Goal: Submit feedback/report problem

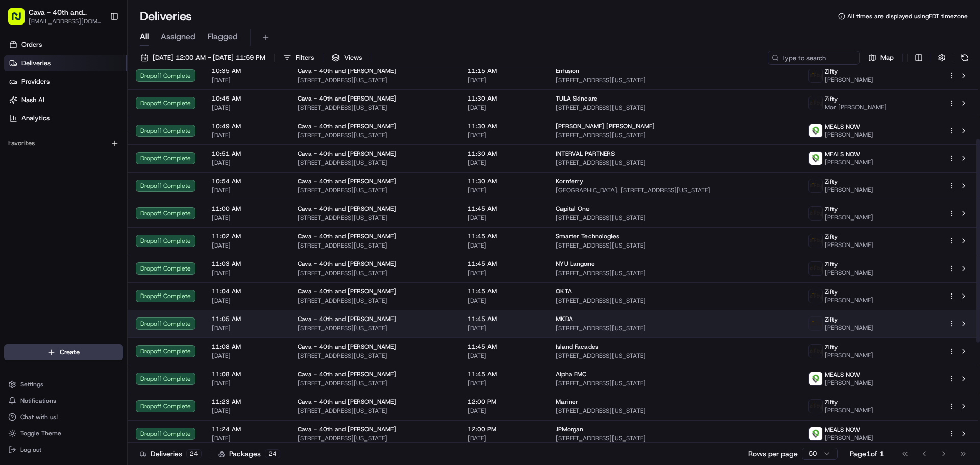
scroll to position [153, 0]
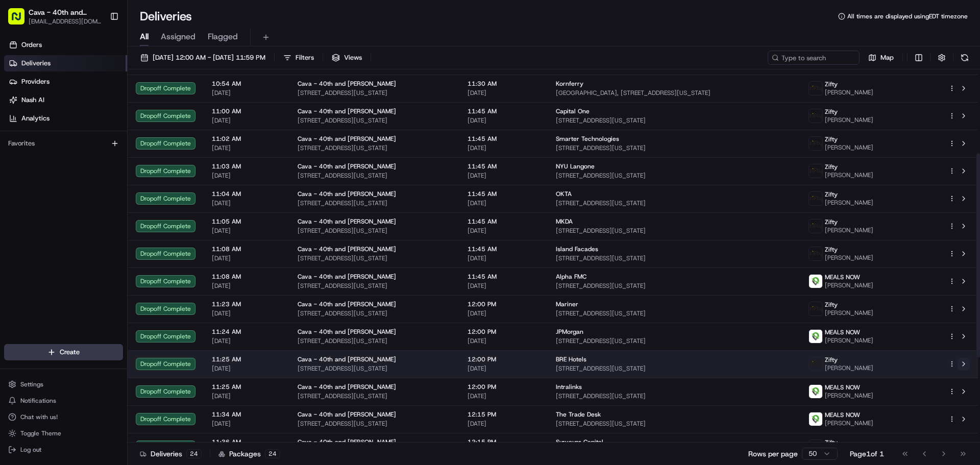
click at [964, 363] on button at bounding box center [963, 364] width 12 height 12
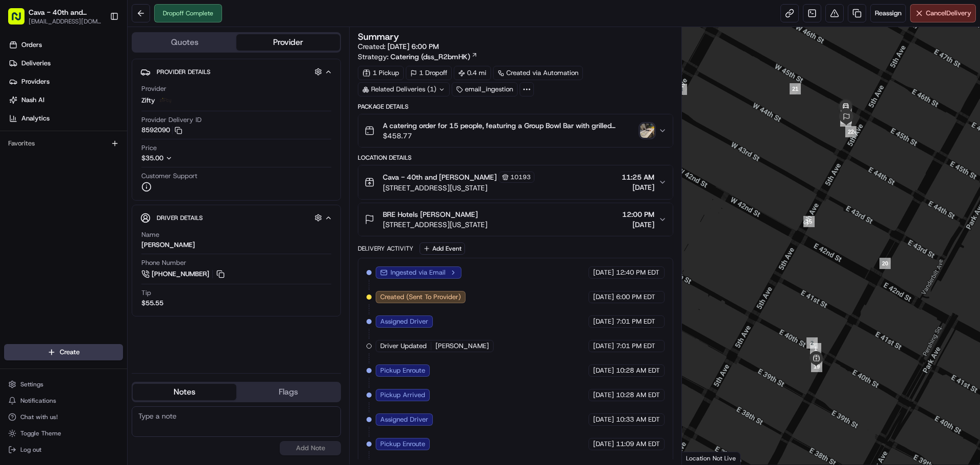
scroll to position [122, 0]
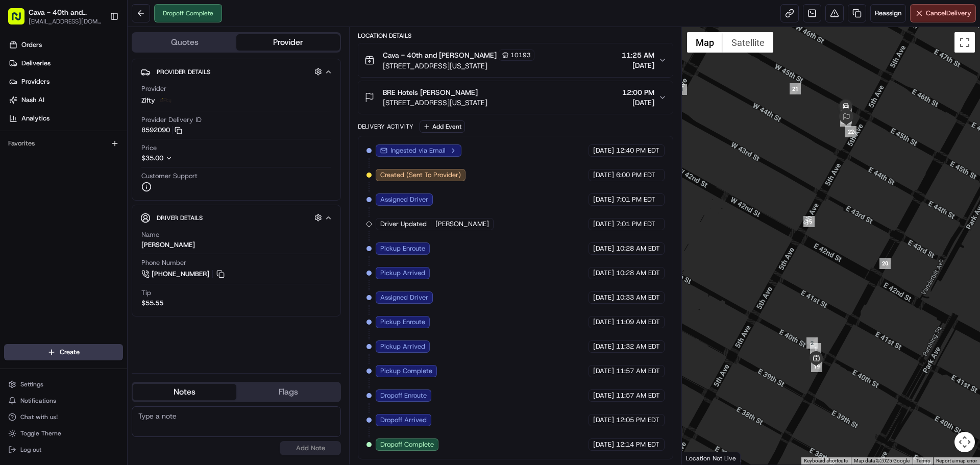
click at [633, 102] on span "[DATE]" at bounding box center [638, 102] width 32 height 10
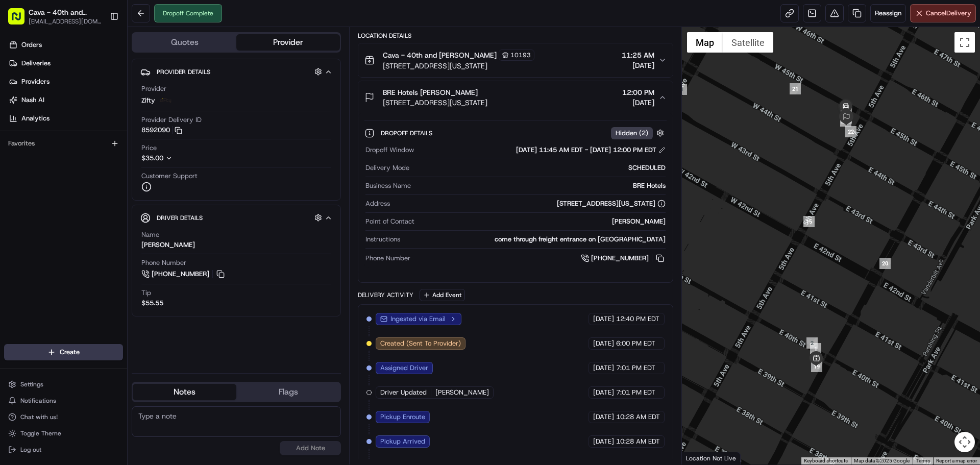
click at [633, 102] on span "[DATE]" at bounding box center [638, 102] width 32 height 10
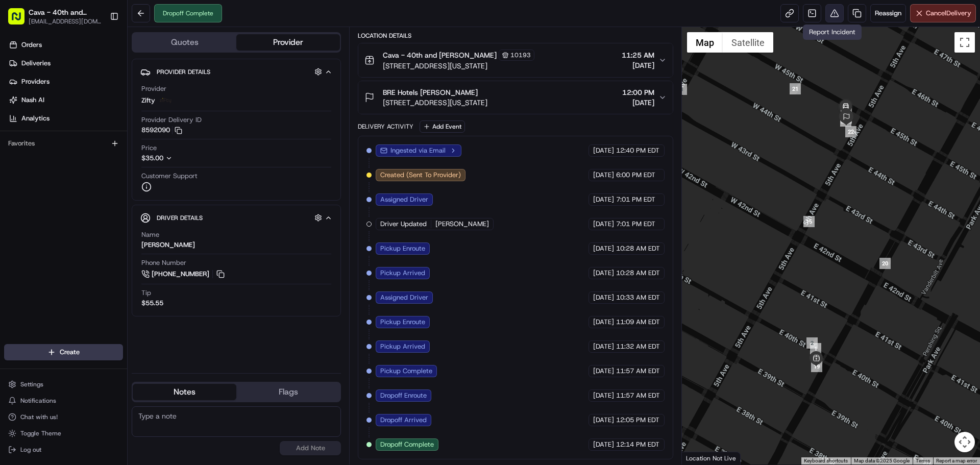
click at [836, 12] on button at bounding box center [834, 13] width 18 height 18
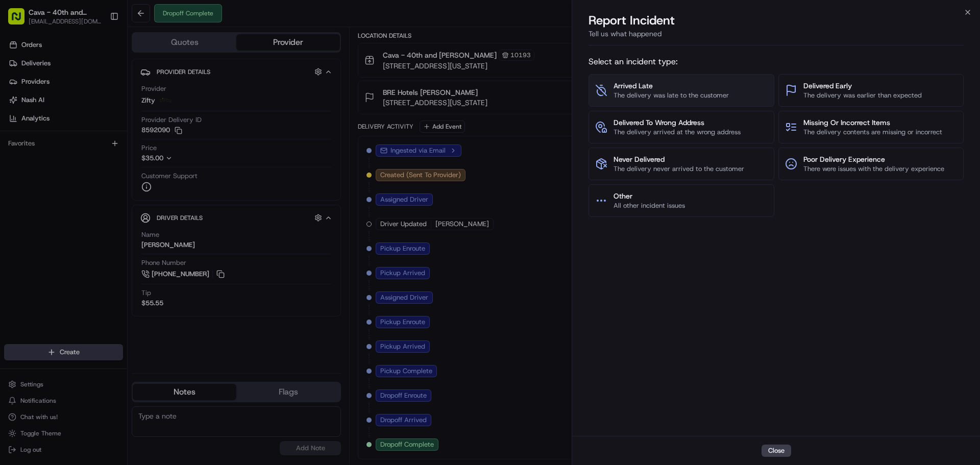
click at [641, 94] on span "The delivery was late to the customer" at bounding box center [670, 95] width 115 height 9
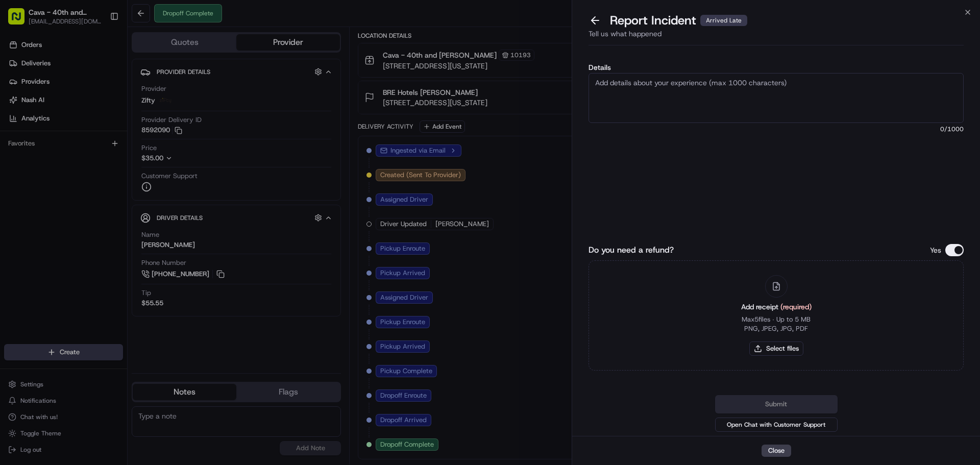
click at [641, 94] on textarea "Details" at bounding box center [775, 98] width 375 height 50
drag, startPoint x: 745, startPoint y: 90, endPoint x: 570, endPoint y: 98, distance: 174.7
click at [570, 98] on body "Cava - 40th and Madison [EMAIL_ADDRESS][DOMAIN_NAME] Toggle Sidebar Orders Deli…" at bounding box center [490, 232] width 980 height 465
type textarea "Driver marked arrived at pickup at 11"
click at [968, 11] on icon "button" at bounding box center [967, 12] width 8 height 8
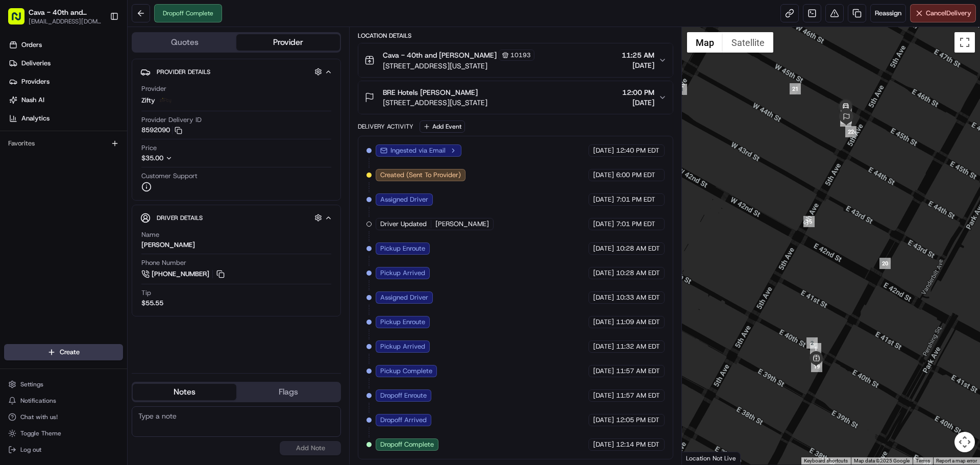
click at [373, 345] on div "Ingested via Email [DATE] 12:40 PM EDT Created (Sent To Provider) Zifty [DATE] …" at bounding box center [514, 297] width 297 height 306
drag, startPoint x: 376, startPoint y: 345, endPoint x: 663, endPoint y: 345, distance: 287.8
click at [663, 345] on div "Ingested via Email [DATE] 12:40 PM EDT Created (Sent To Provider) Zifty [DATE] …" at bounding box center [514, 297] width 297 height 306
copy div "Pickup Arrived Zifty [DATE] 11:32 AM EDT"
click at [833, 14] on button at bounding box center [834, 13] width 18 height 18
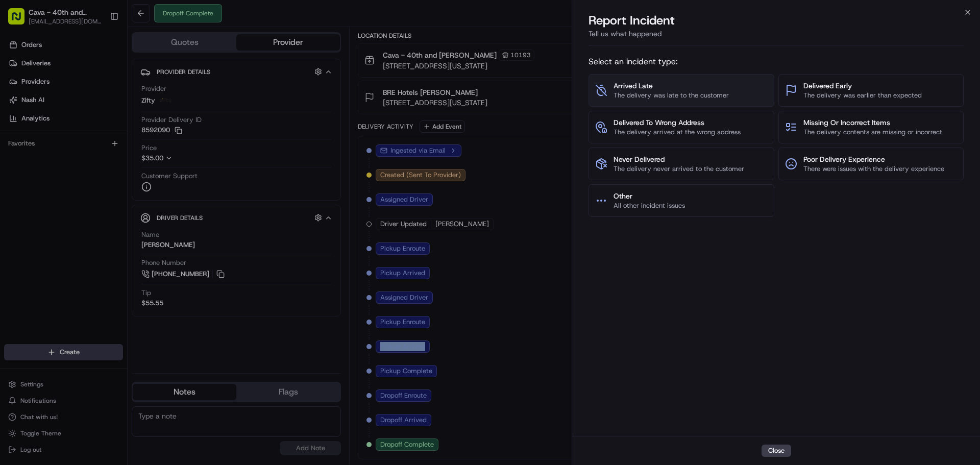
click at [671, 93] on span "The delivery was late to the customer" at bounding box center [670, 95] width 115 height 9
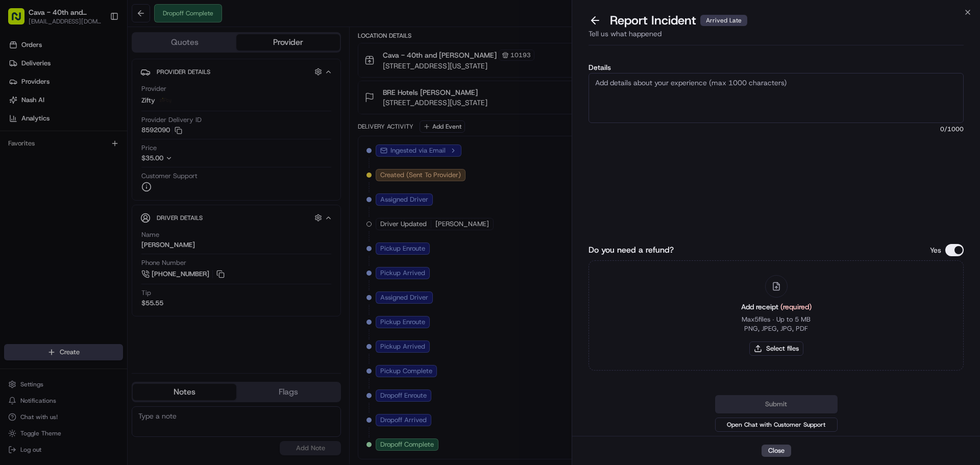
click at [611, 94] on textarea "Details" at bounding box center [775, 98] width 375 height 50
paste textarea "Pickup Arrived [DATE] 11:32 AM EDT"
click at [595, 83] on textarea "Pickup Arrived [DATE] 11:32 AM EDT" at bounding box center [775, 98] width 375 height 50
drag, startPoint x: 643, startPoint y: 91, endPoint x: 590, endPoint y: 93, distance: 52.6
click at [590, 93] on textarea "Pickup Arrived [DATE] 11:32 AM EDT" at bounding box center [775, 98] width 375 height 50
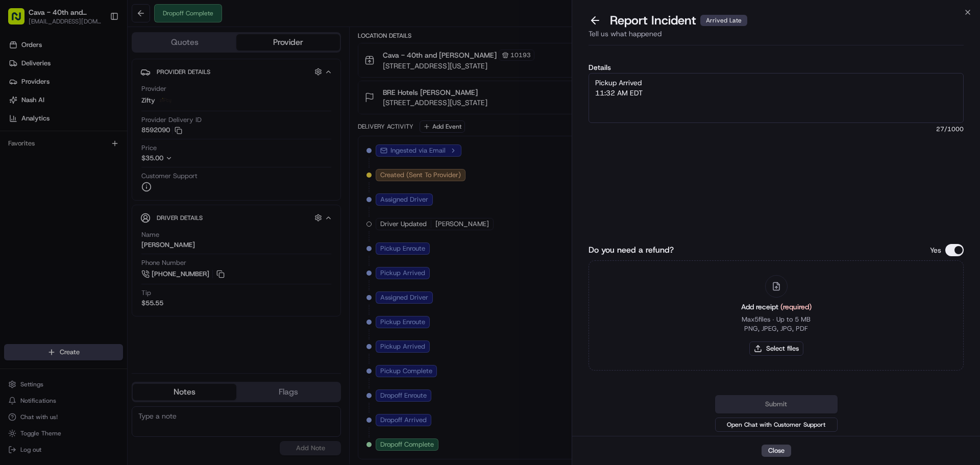
click at [593, 93] on textarea "Pickup Arrived 11:32 AM EDT" at bounding box center [775, 98] width 375 height 50
click at [597, 82] on textarea "Pickup Arrived- 11:32 AM EDT" at bounding box center [775, 98] width 375 height 50
click at [597, 81] on textarea "Pickup Arrived- 11:32 AM EDT" at bounding box center [775, 98] width 375 height 50
click at [699, 82] on textarea "Driver marked Pickup Arrived- 11:32 AM EDT" at bounding box center [775, 98] width 375 height 50
click at [726, 79] on textarea "Driver marked Pickup Arrived- at 11:32 AM EDT" at bounding box center [775, 98] width 375 height 50
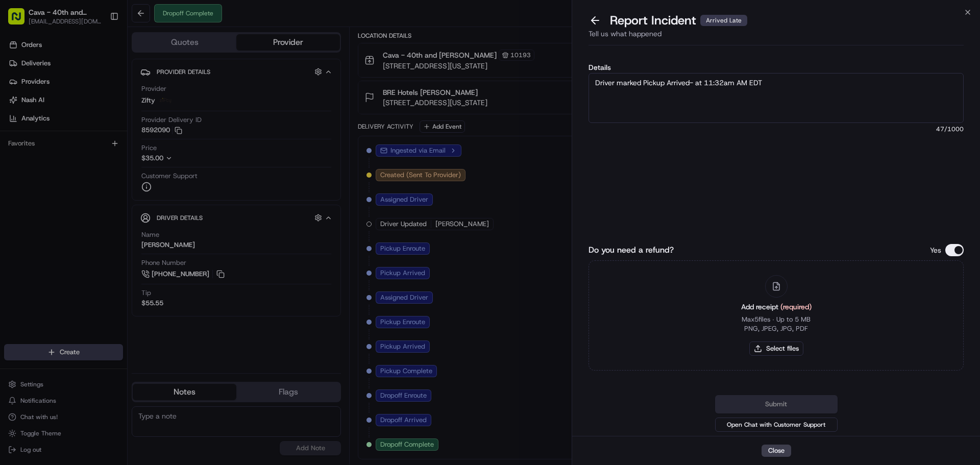
drag, startPoint x: 740, startPoint y: 81, endPoint x: 794, endPoint y: 84, distance: 54.7
click at [789, 79] on textarea "Driver marked Pickup Arrived- at 11:32am AM EDT" at bounding box center [775, 98] width 375 height 50
click at [877, 83] on textarea "Driver marked Pickup Arrived- at 11:32am, however driver did not arrived at the…" at bounding box center [775, 98] width 375 height 50
drag, startPoint x: 798, startPoint y: 107, endPoint x: 561, endPoint y: 49, distance: 243.2
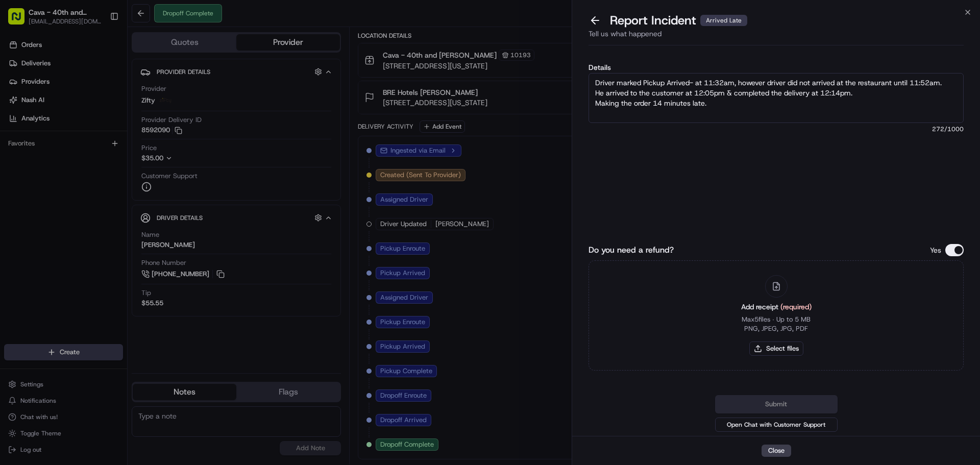
click at [561, 49] on body "Cava - 40th and Madison [EMAIL_ADDRESS][DOMAIN_NAME] Toggle Sidebar Orders Deli…" at bounding box center [490, 232] width 980 height 465
click at [712, 259] on div "Do you need a refund? Yes Add receipt (required) Max 5 files ∙ Up to 5 MB PNG, …" at bounding box center [775, 307] width 375 height 127
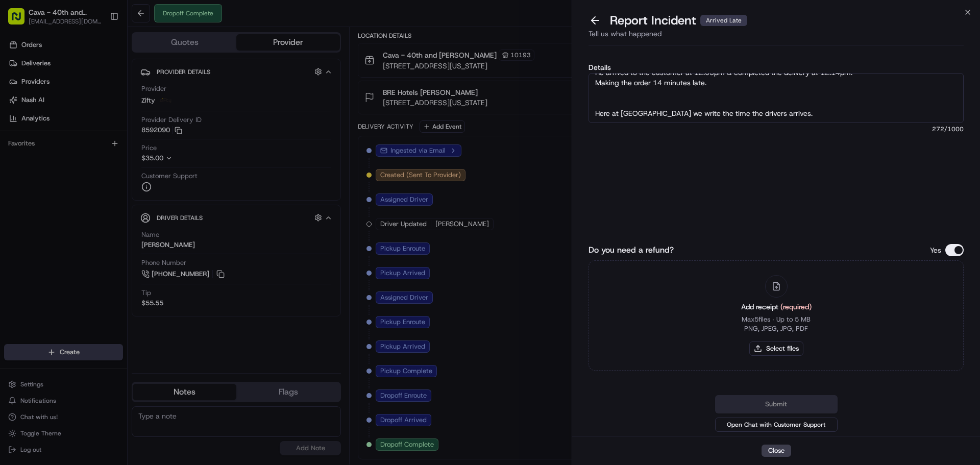
click at [771, 99] on textarea "Driver marked Pickup Arrived- at 11:32am, however driver did not arrived at the…" at bounding box center [775, 98] width 375 height 50
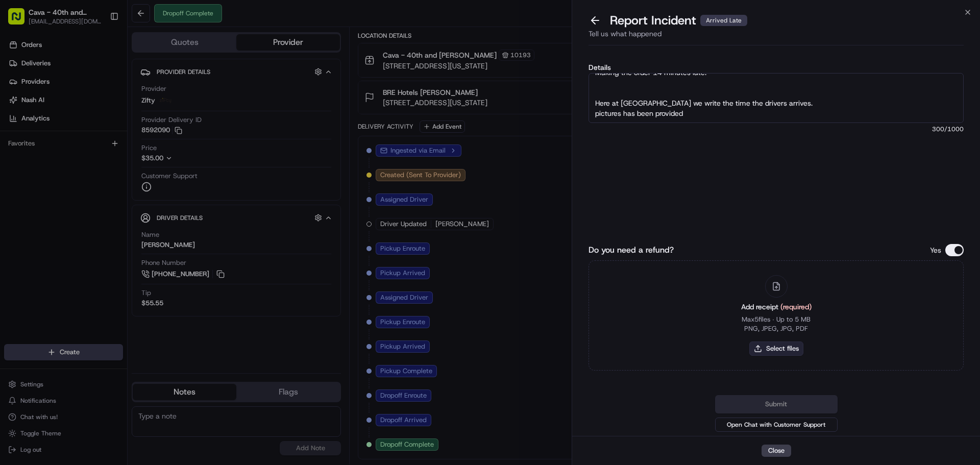
type textarea "Driver marked Pickup Arrived- at 11:32am, however driver did not arrived at the…"
click at [781, 353] on button "Select files" at bounding box center [776, 348] width 54 height 14
type input "C:\fakepath\[PERSON_NAME] w 1.PNG"
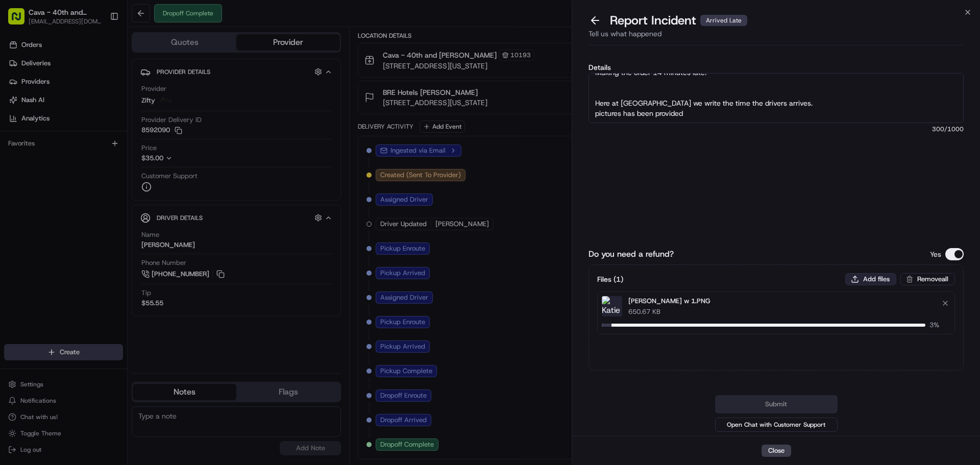
click at [865, 279] on button "Add files" at bounding box center [870, 279] width 51 height 12
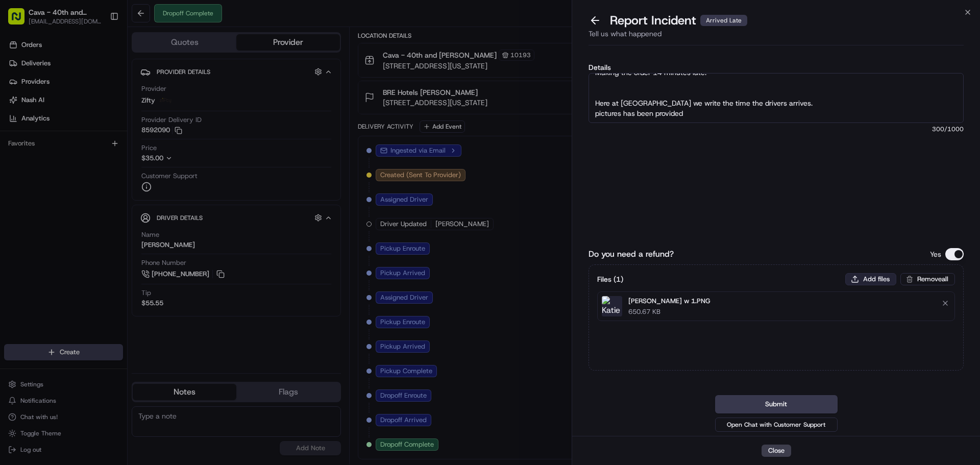
type input "C:\fakepath\[PERSON_NAME] w 2.jpg"
click at [862, 275] on button "Add files" at bounding box center [870, 279] width 51 height 12
type input "C:\fakepath\[PERSON_NAME]jpg"
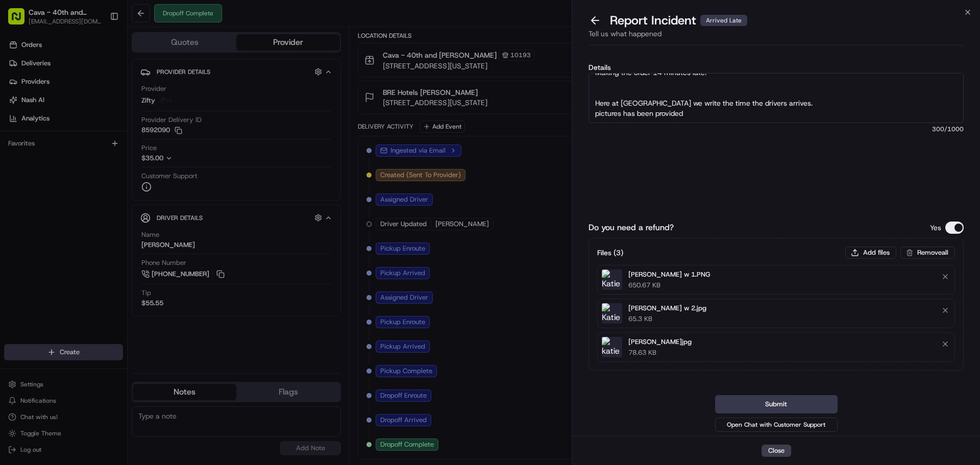
scroll to position [0, 0]
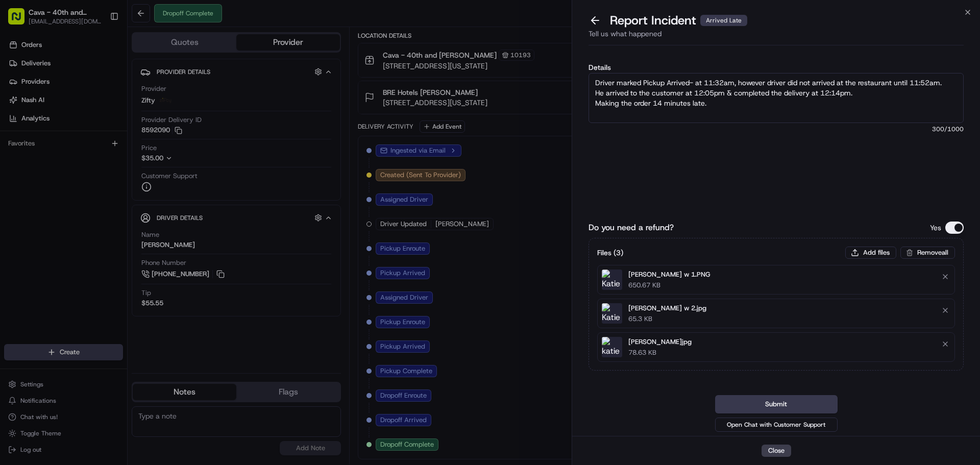
click at [946, 82] on textarea "Driver marked Pickup Arrived- at 11:32am, however driver did not arrived at the…" at bounding box center [775, 98] width 375 height 50
type textarea "Driver marked Pickup Arrived- at 11:32am, however driver did not arrived at the…"
click at [768, 402] on button "Submit" at bounding box center [776, 404] width 122 height 18
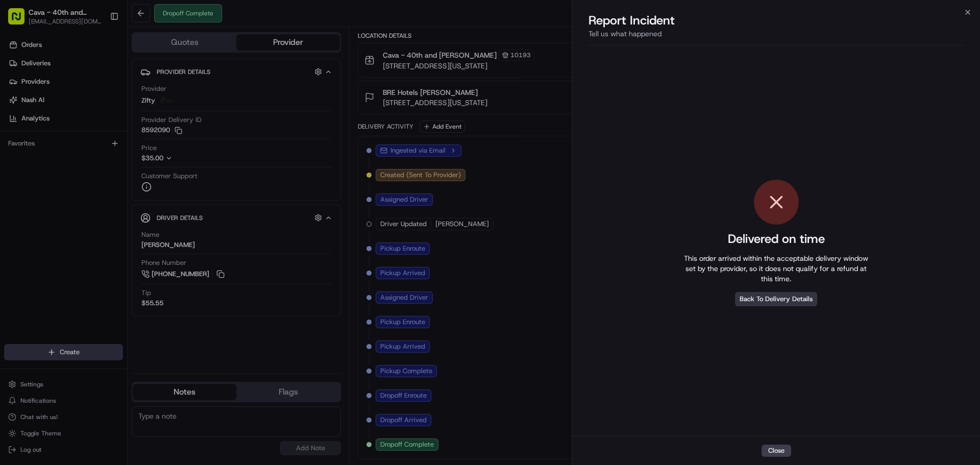
click at [776, 298] on button "Back To Delivery Details" at bounding box center [776, 299] width 82 height 14
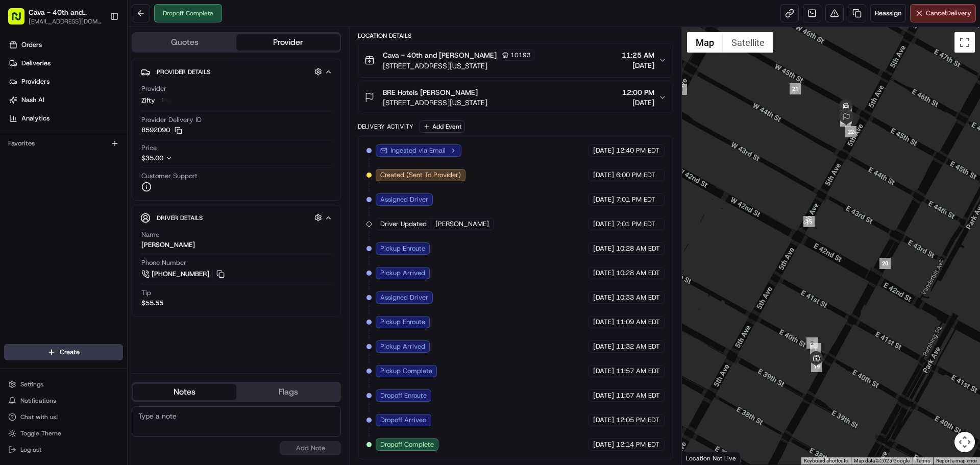
click at [640, 104] on span "[DATE]" at bounding box center [638, 102] width 32 height 10
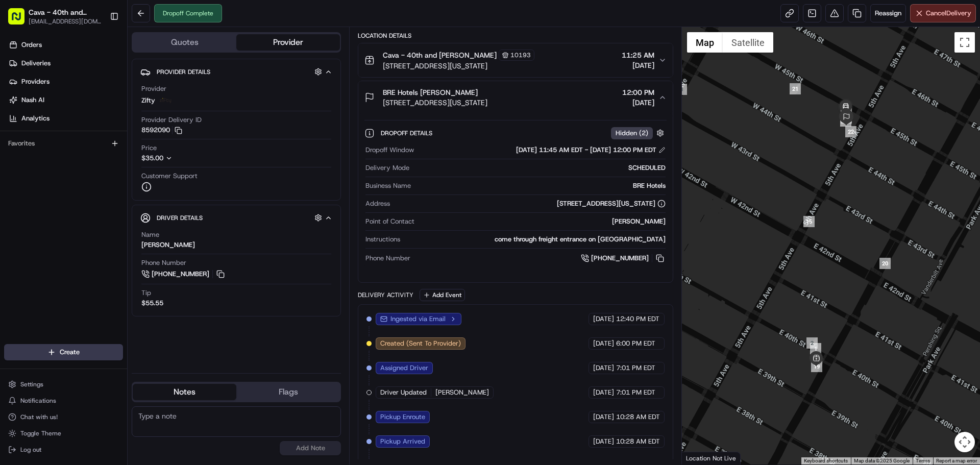
click at [640, 104] on span "[DATE]" at bounding box center [638, 102] width 32 height 10
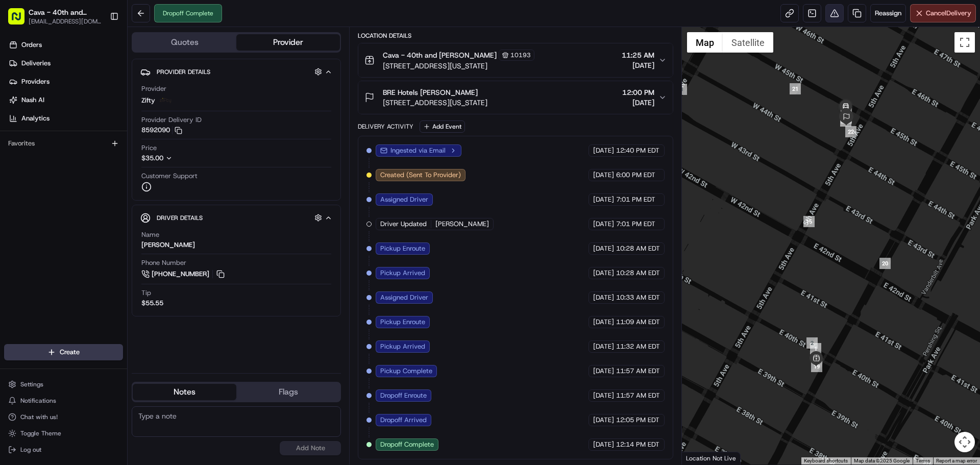
click at [829, 13] on button at bounding box center [834, 13] width 18 height 18
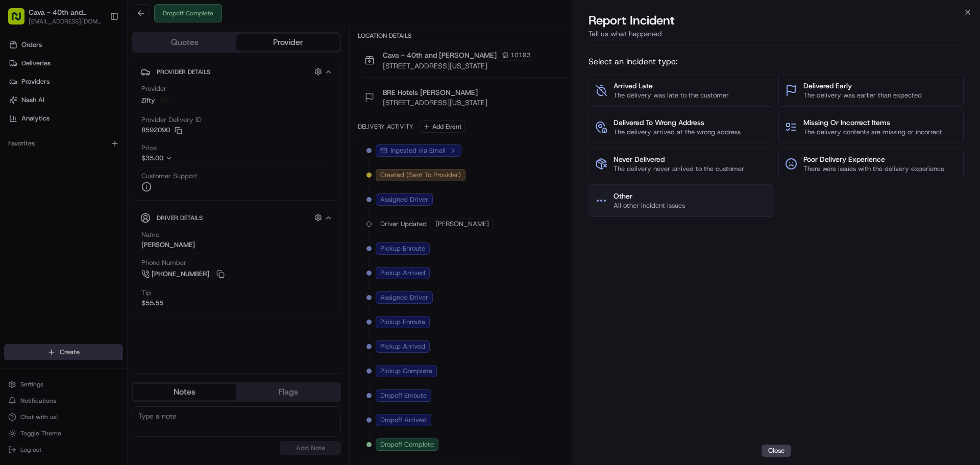
click at [679, 209] on span "All other incident issues" at bounding box center [648, 205] width 71 height 9
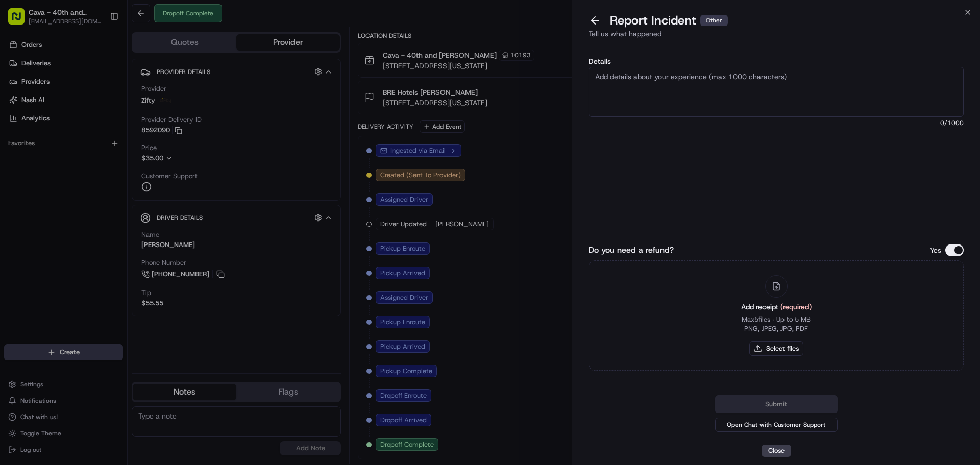
click at [667, 86] on textarea "Details" at bounding box center [775, 92] width 375 height 50
paste textarea "Driver marked Pickup Arrived- at 11:32am, however driver did not arrived at the…"
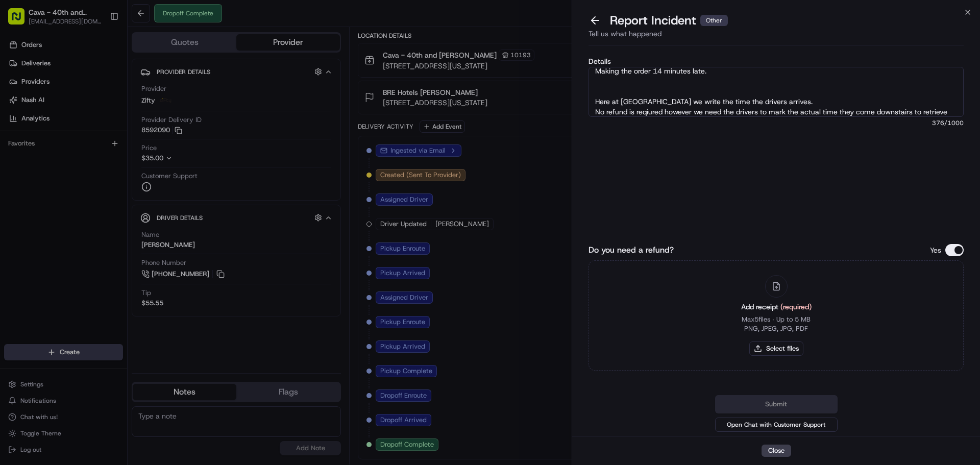
scroll to position [36, 0]
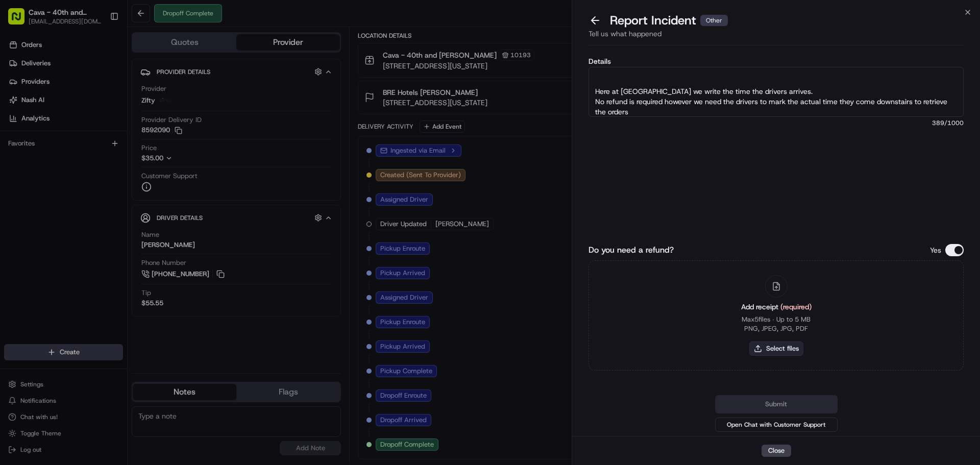
type textarea "Driver marked Pickup Arrived- at 11:32am, however driver did not arrived at the…"
click at [768, 351] on button "Select files" at bounding box center [776, 348] width 54 height 14
type input "C:\fakepath\[PERSON_NAME] w 1.PNG"
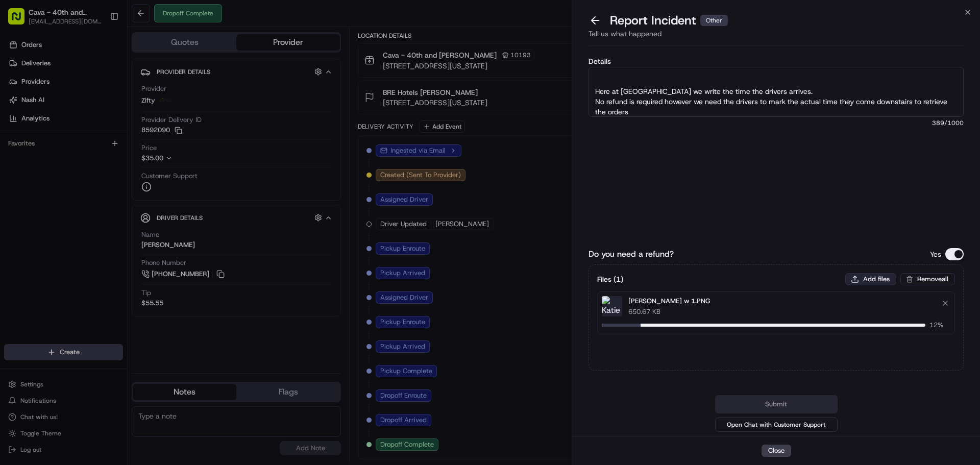
click at [871, 280] on button "Add files" at bounding box center [870, 279] width 51 height 12
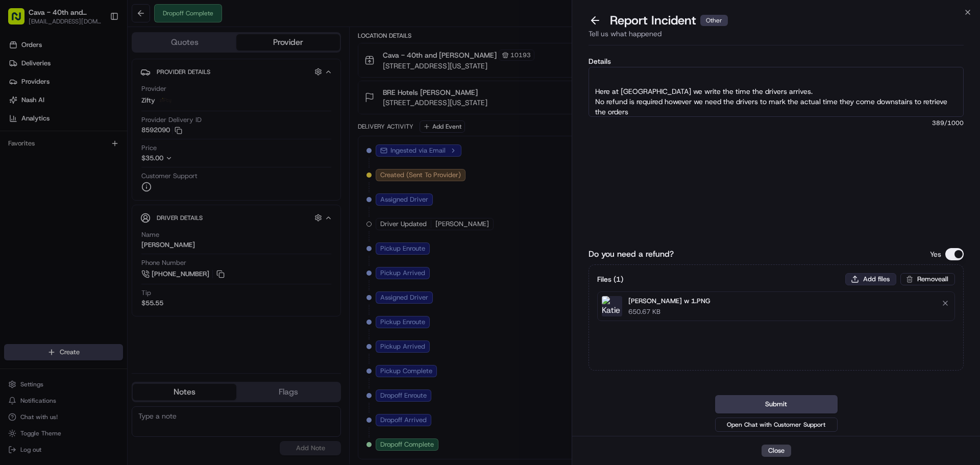
type input "C:\fakepath\[PERSON_NAME] w 2.jpg"
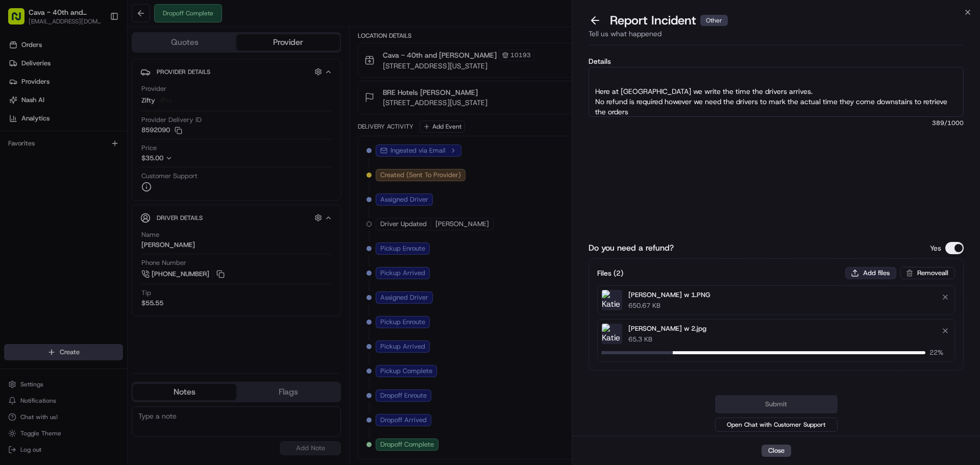
click at [878, 271] on button "Add files" at bounding box center [870, 273] width 51 height 12
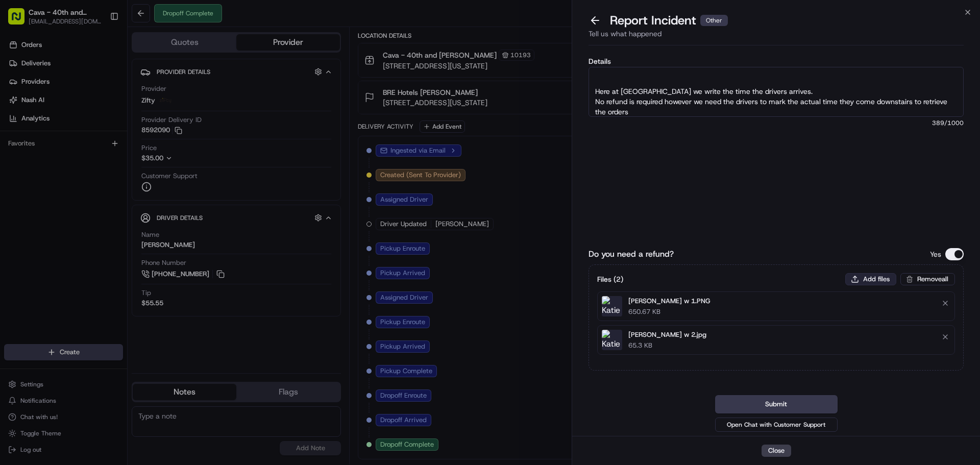
type input "C:\fakepath\[PERSON_NAME]jpg"
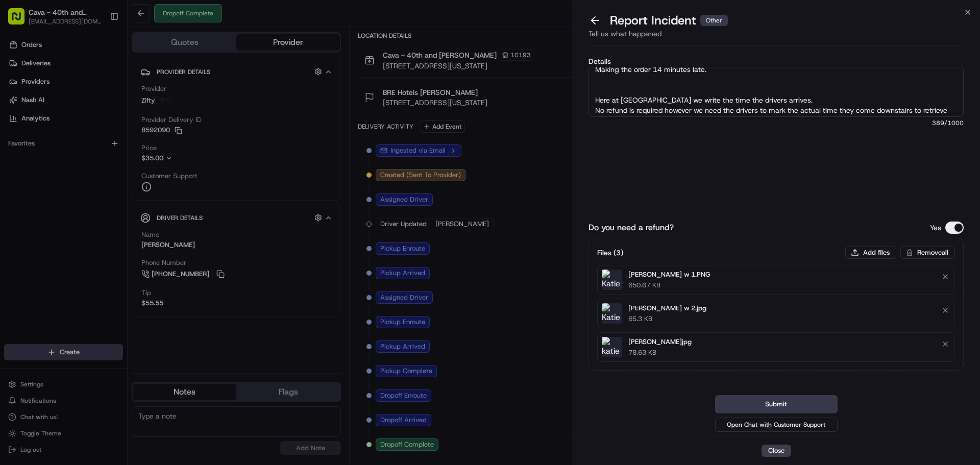
scroll to position [41, 0]
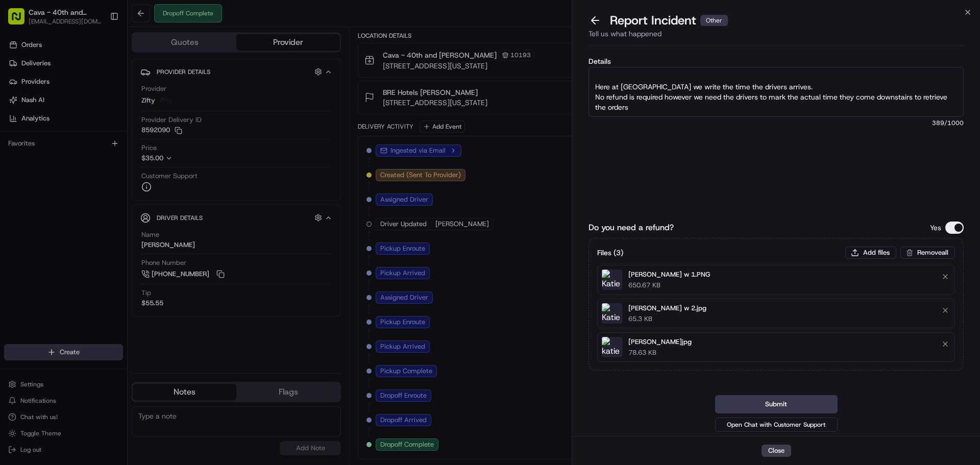
click at [766, 88] on textarea "Driver marked Pickup Arrived- at 11:32am, however driver did not arrived at the…" at bounding box center [775, 92] width 375 height 50
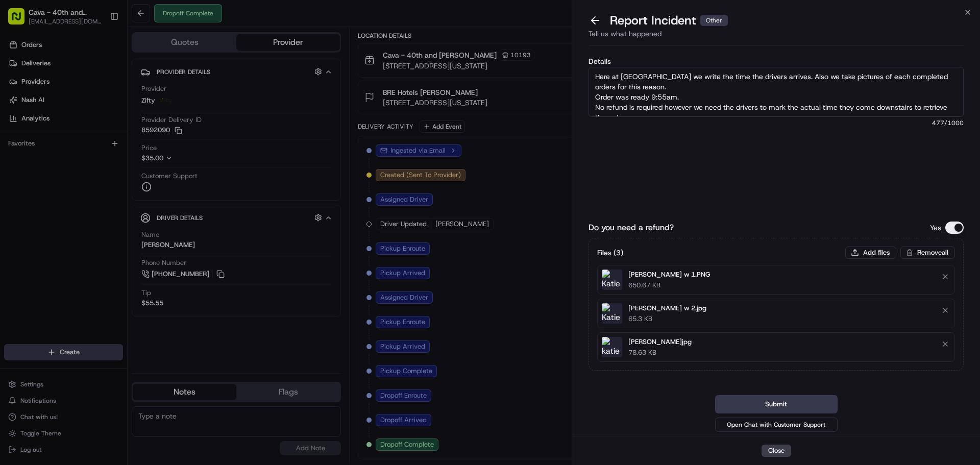
scroll to position [61, 0]
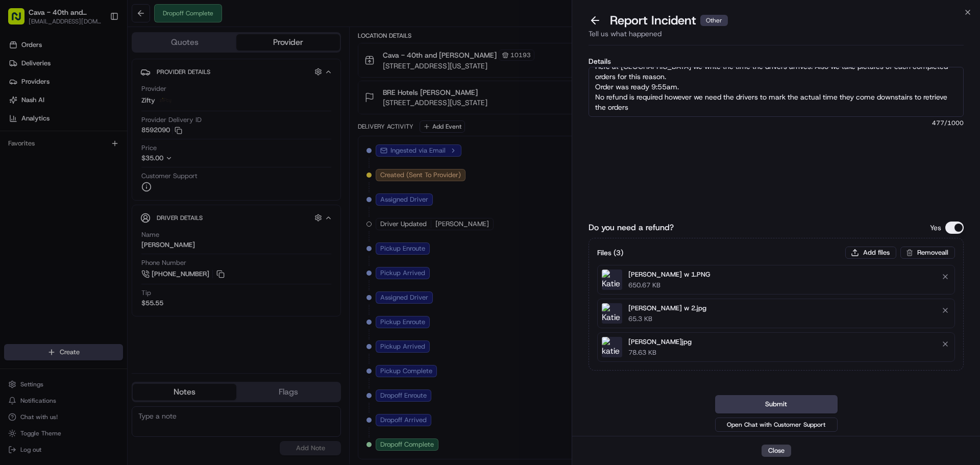
click at [671, 107] on textarea "Driver marked Pickup Arrived- at 11:32am, however driver did not arrived at the…" at bounding box center [775, 92] width 375 height 50
click at [691, 87] on textarea "Driver marked Pickup Arrived- at 11:32am, however driver did not arrived at the…" at bounding box center [775, 92] width 375 height 50
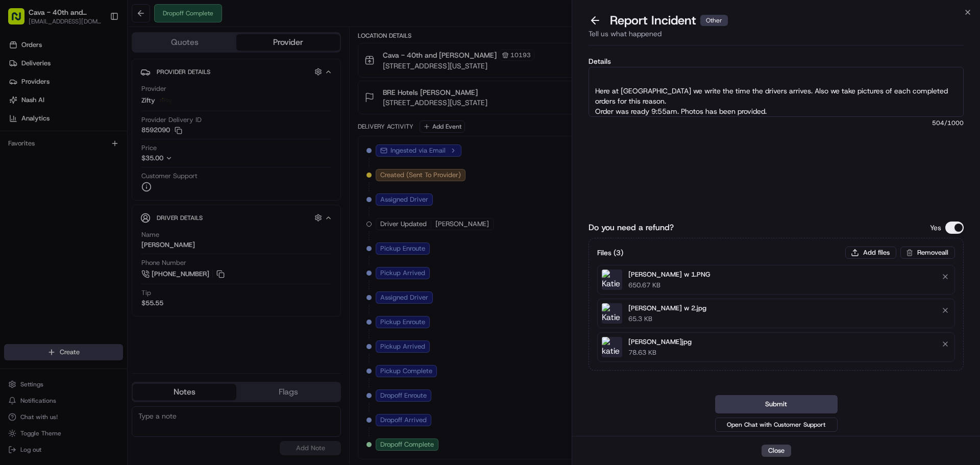
scroll to position [51, 0]
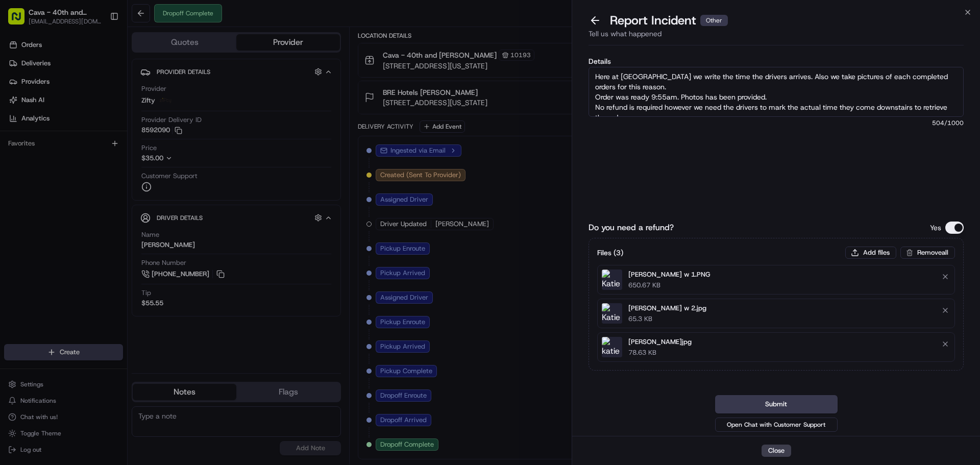
click at [651, 95] on textarea "Driver marked Pickup Arrived- at 11:32am, however driver did not arrived at the…" at bounding box center [775, 92] width 375 height 50
click at [818, 98] on textarea "Driver marked Pickup Arrived- at 11:32am, however driver did not arrived at the…" at bounding box center [775, 92] width 375 height 50
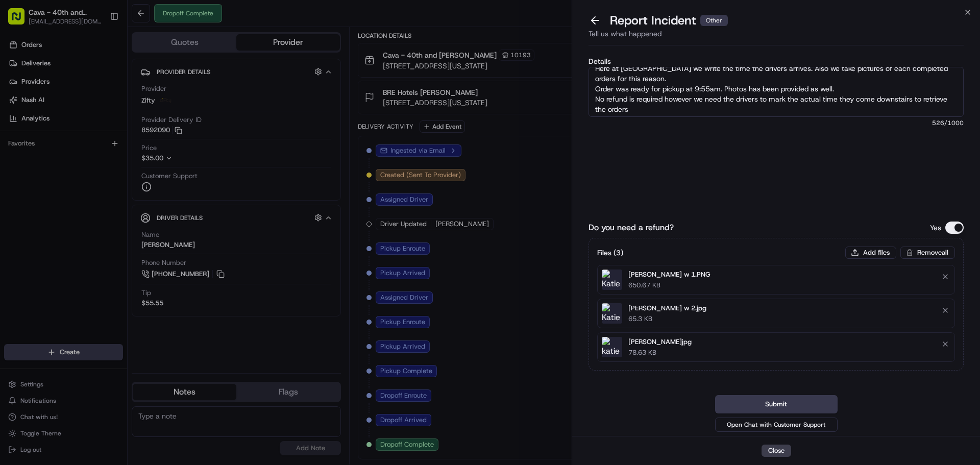
scroll to position [61, 0]
drag, startPoint x: 666, startPoint y: 107, endPoint x: 680, endPoint y: 109, distance: 13.9
click at [670, 108] on textarea "Driver marked Pickup Arrived- at 11:32am, however driver did not arrived at the…" at bounding box center [775, 92] width 375 height 50
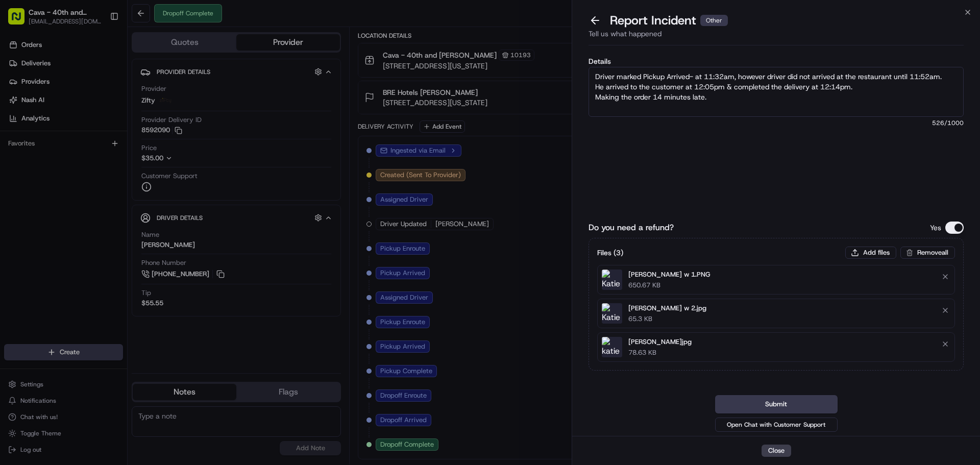
drag, startPoint x: 666, startPoint y: 107, endPoint x: 573, endPoint y: 49, distance: 109.3
click at [573, 49] on div "Details Driver marked Pickup Arrived- at 11:32am, however driver did not arrive…" at bounding box center [776, 242] width 408 height 386
type textarea "Driver marked Pickup Arrived- at 11:32am, however driver did not arrived at the…"
click at [774, 405] on button "Submit" at bounding box center [776, 404] width 122 height 18
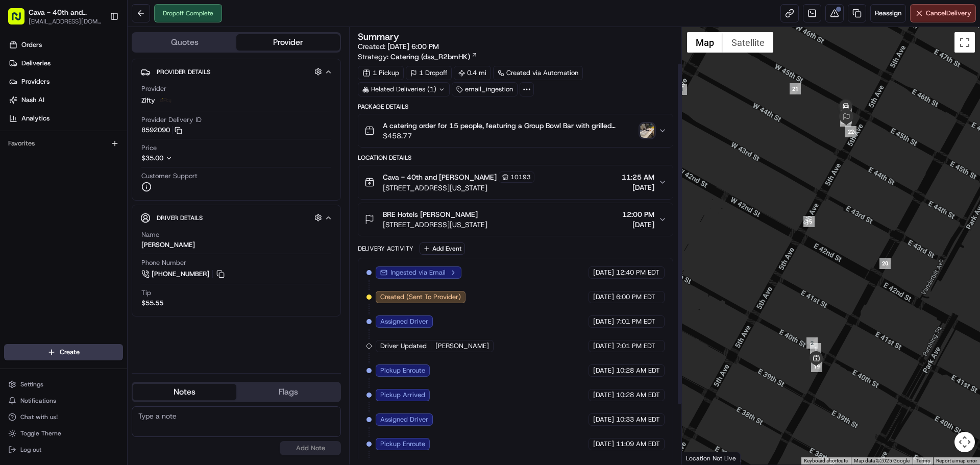
scroll to position [122, 0]
